Goal: Find contact information: Find contact information

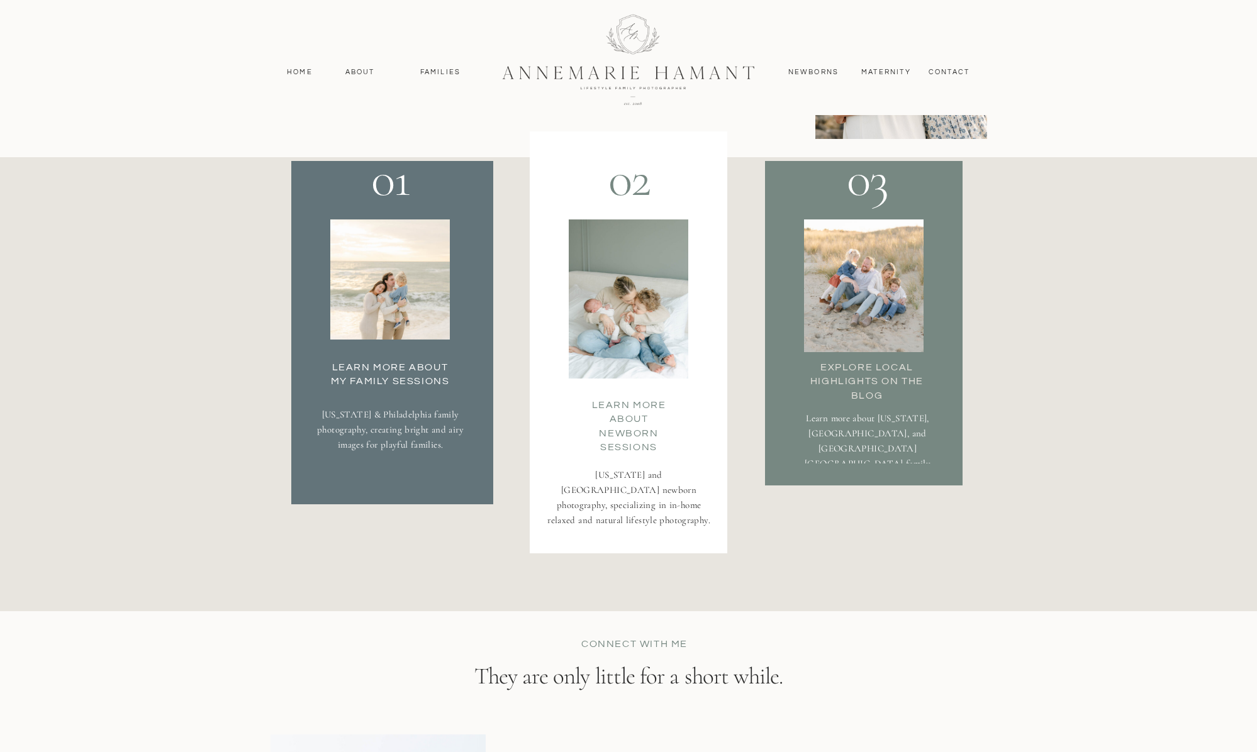
scroll to position [2191, 0]
click at [384, 381] on h3 "Learn More about my family Sessions" at bounding box center [390, 372] width 132 height 25
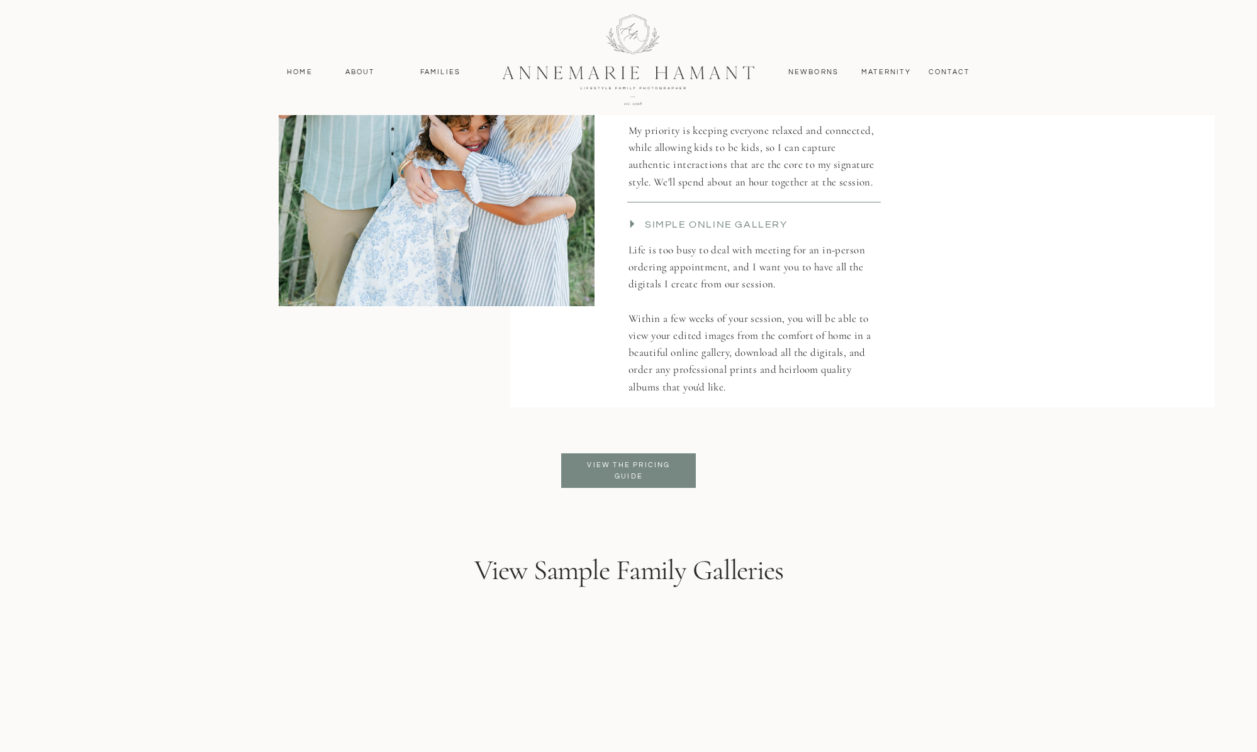
scroll to position [2905, 0]
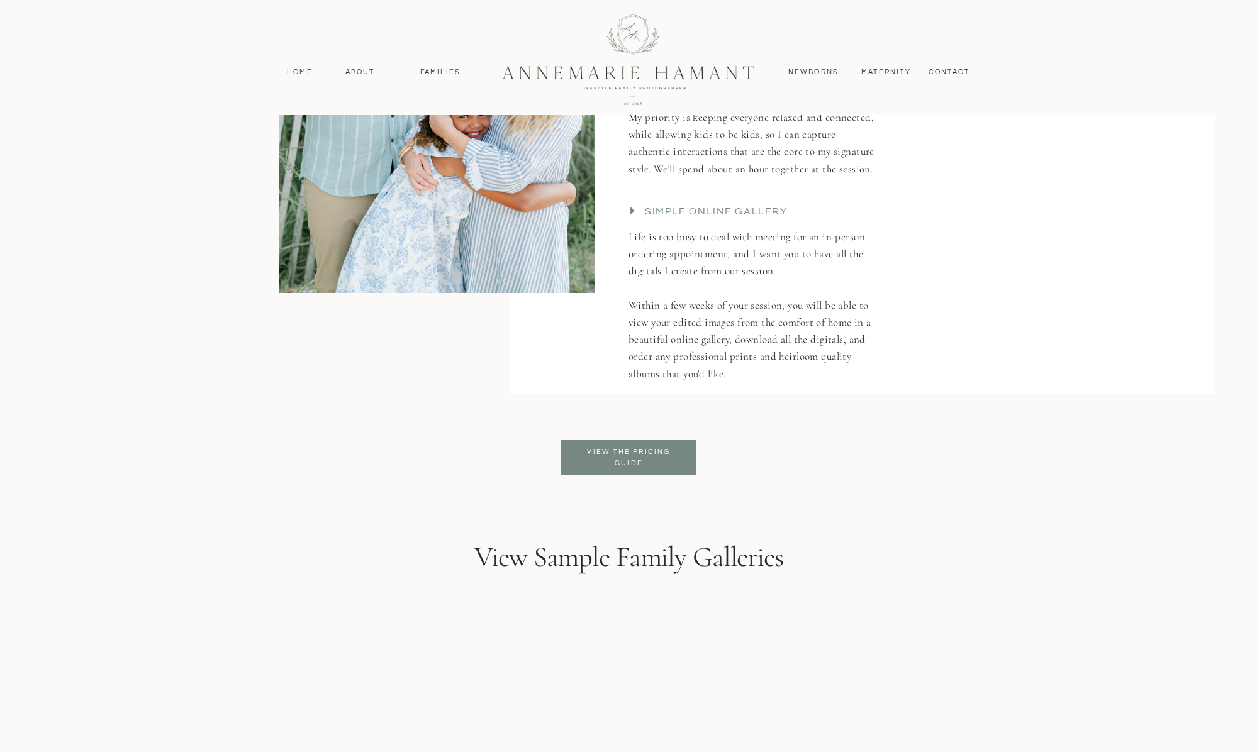
click at [636, 453] on p "View the pricing guide" at bounding box center [629, 458] width 103 height 23
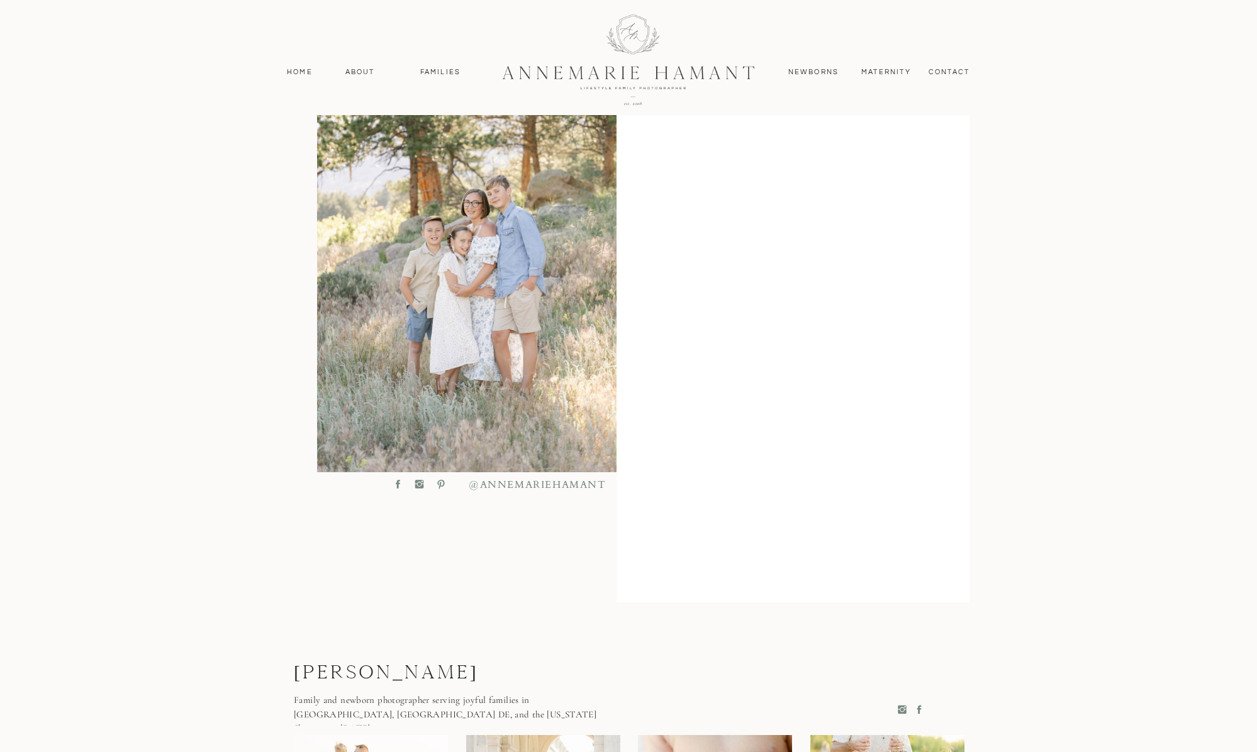
scroll to position [376, 0]
